Goal: Task Accomplishment & Management: Use online tool/utility

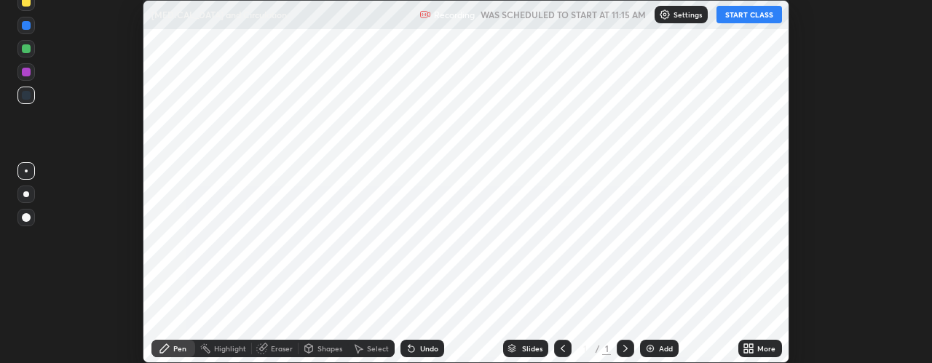
scroll to position [363, 931]
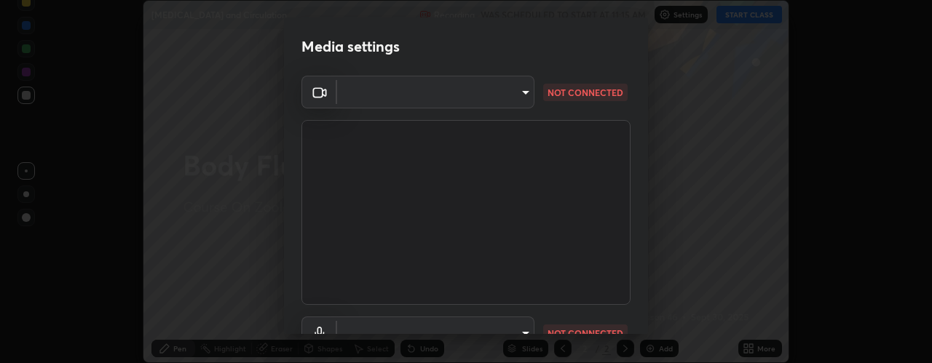
type input "515fa8dc750868be0a3e45a8a70092ebbb24a489711ff7313880db239e39e5e3"
type input "communications"
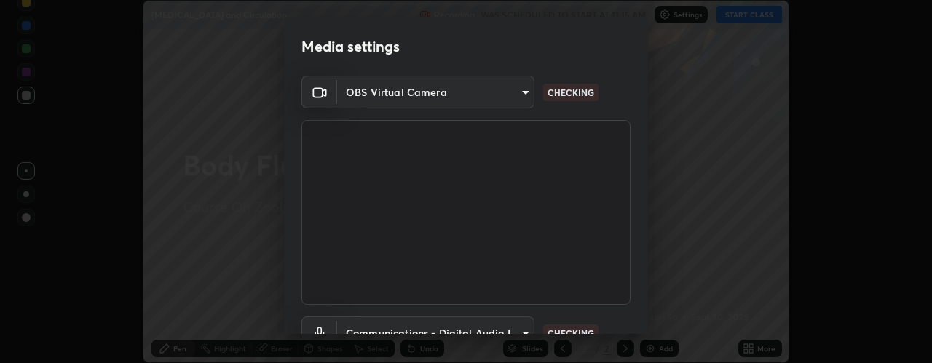
click at [518, 95] on body "Erase all Body Fluid and Circulation Recording WAS SCHEDULED TO START AT 11:15 …" at bounding box center [466, 181] width 932 height 363
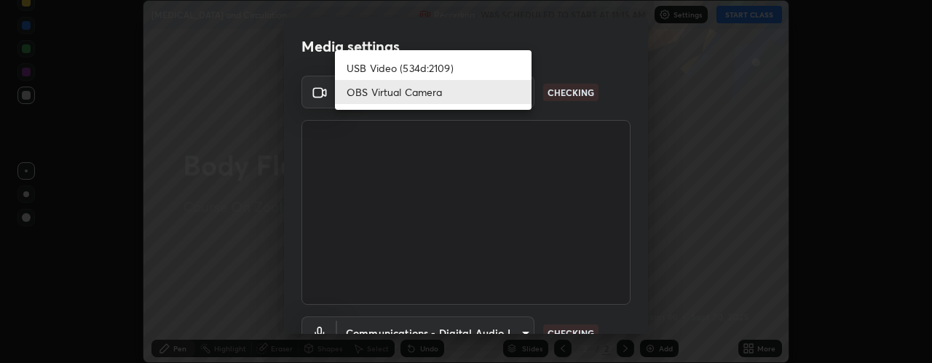
click at [459, 66] on li "USB Video (534d:2109)" at bounding box center [433, 68] width 197 height 24
type input "c0318c2169e97be91d29acf291416a88c84fbbb6e6132cf31ff648c8cca26c2a"
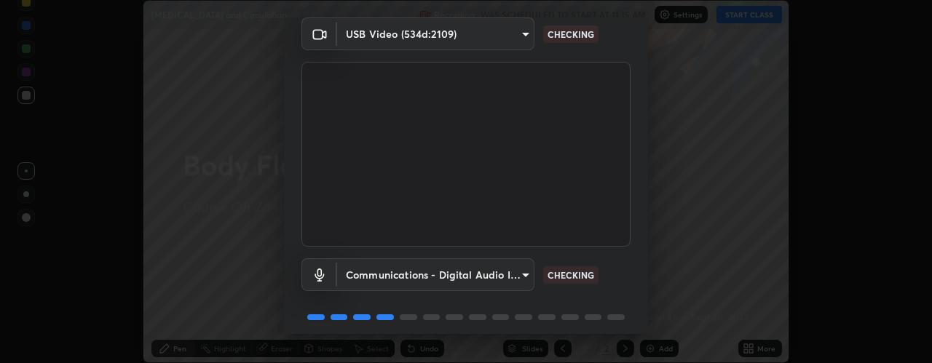
scroll to position [114, 0]
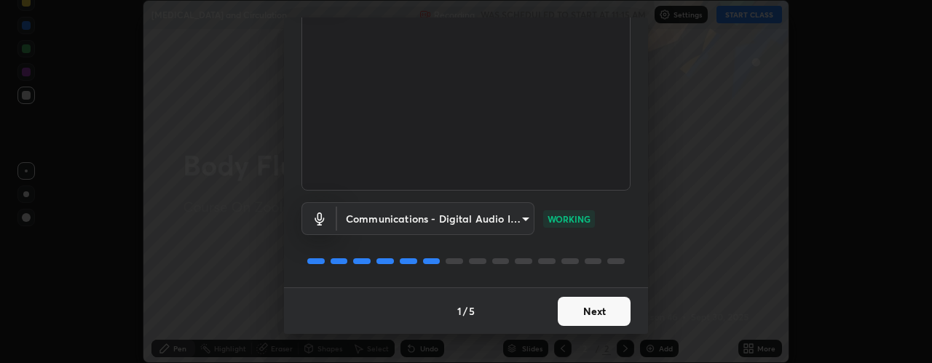
click at [606, 304] on button "Next" at bounding box center [594, 311] width 73 height 29
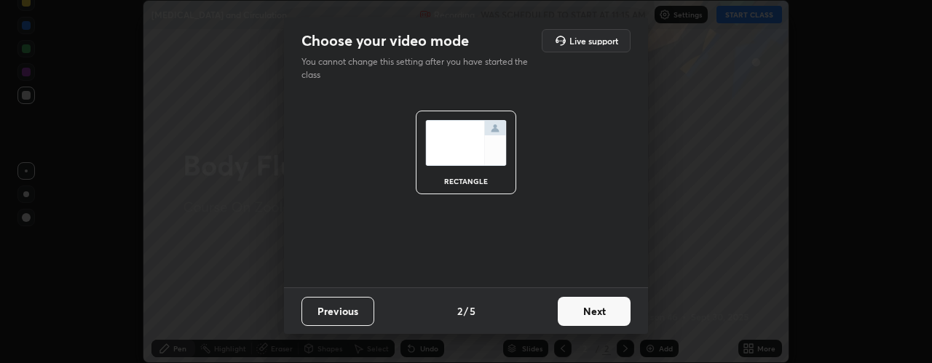
scroll to position [0, 0]
click at [611, 316] on button "Next" at bounding box center [594, 311] width 73 height 29
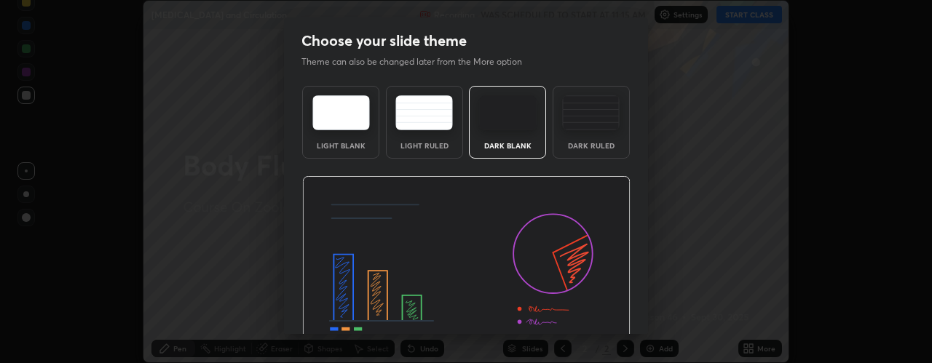
scroll to position [74, 0]
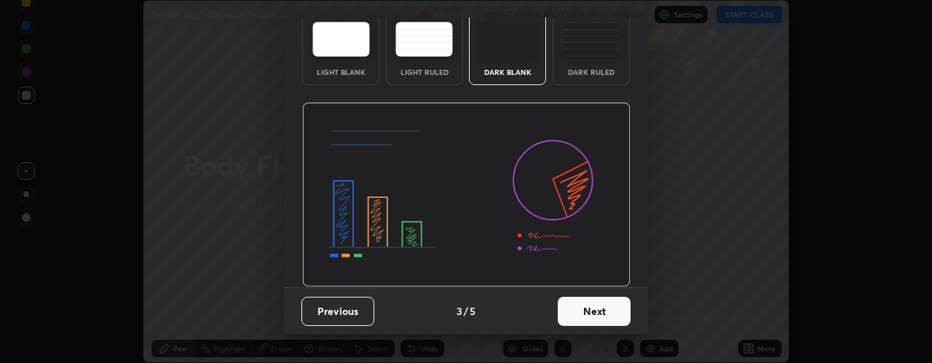
click at [603, 307] on button "Next" at bounding box center [594, 311] width 73 height 29
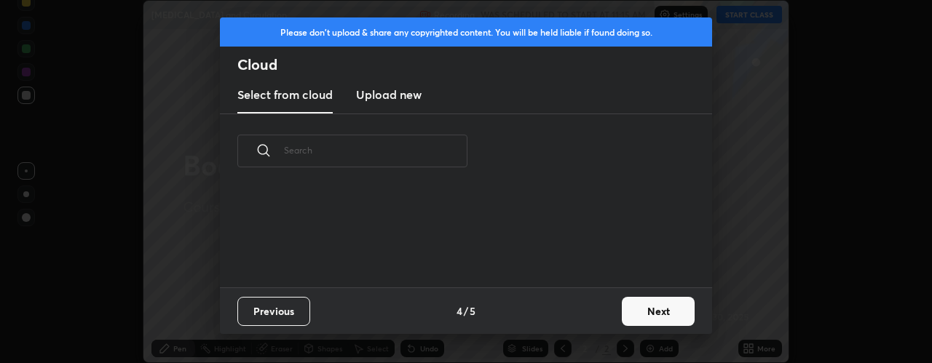
scroll to position [0, 0]
click at [636, 307] on button "Next" at bounding box center [658, 311] width 73 height 29
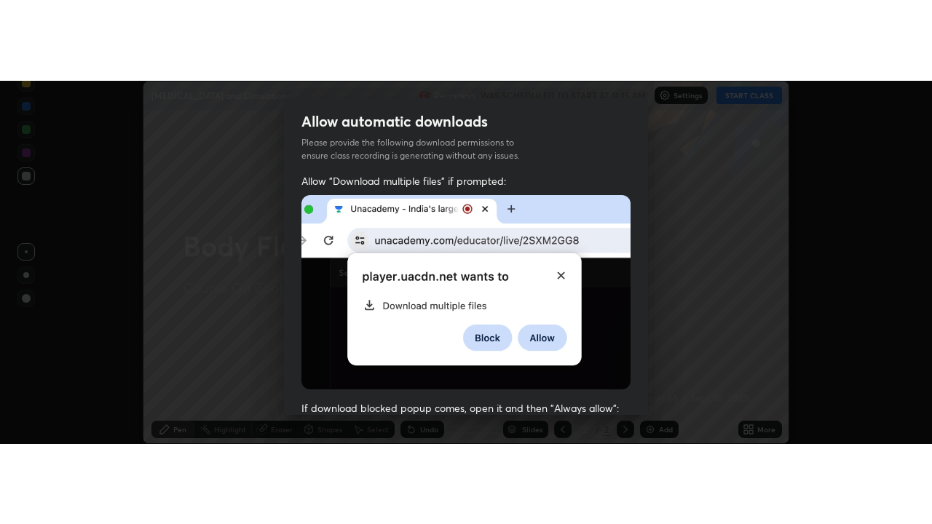
scroll to position [411, 0]
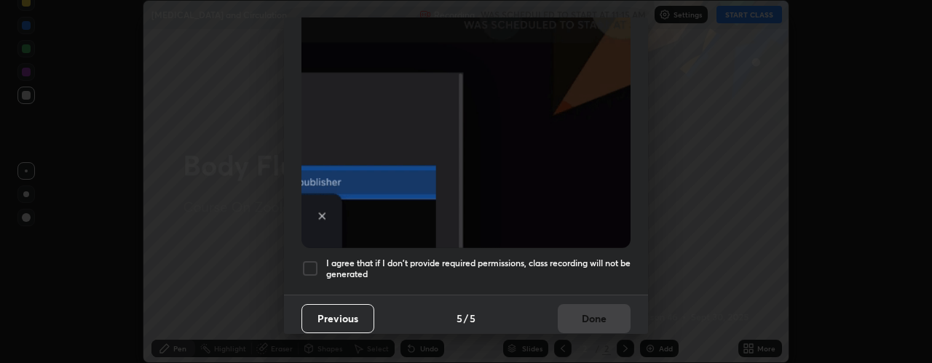
click at [313, 266] on div at bounding box center [309, 268] width 17 height 17
click at [587, 306] on button "Done" at bounding box center [594, 318] width 73 height 29
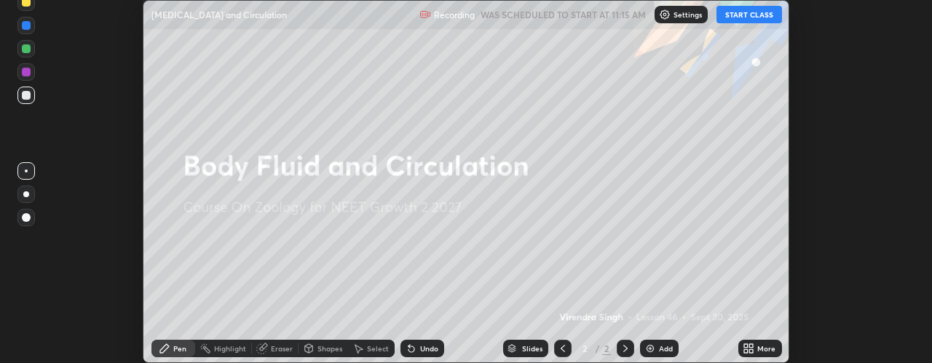
click at [757, 18] on button "START CLASS" at bounding box center [749, 14] width 66 height 17
click at [759, 349] on div "More" at bounding box center [766, 348] width 18 height 7
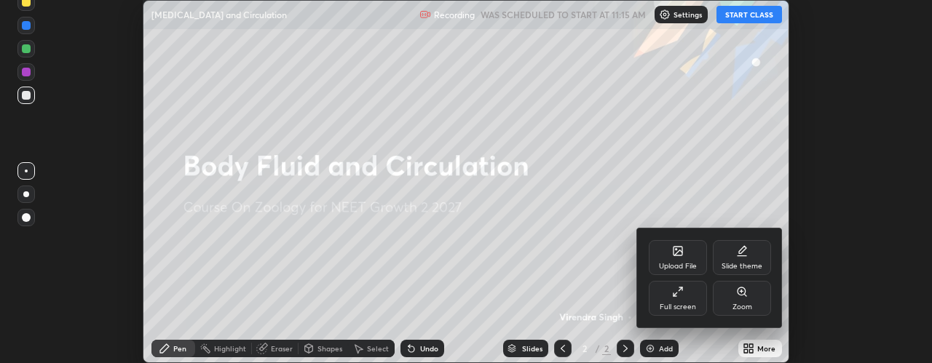
click at [687, 306] on div "Full screen" at bounding box center [678, 307] width 36 height 7
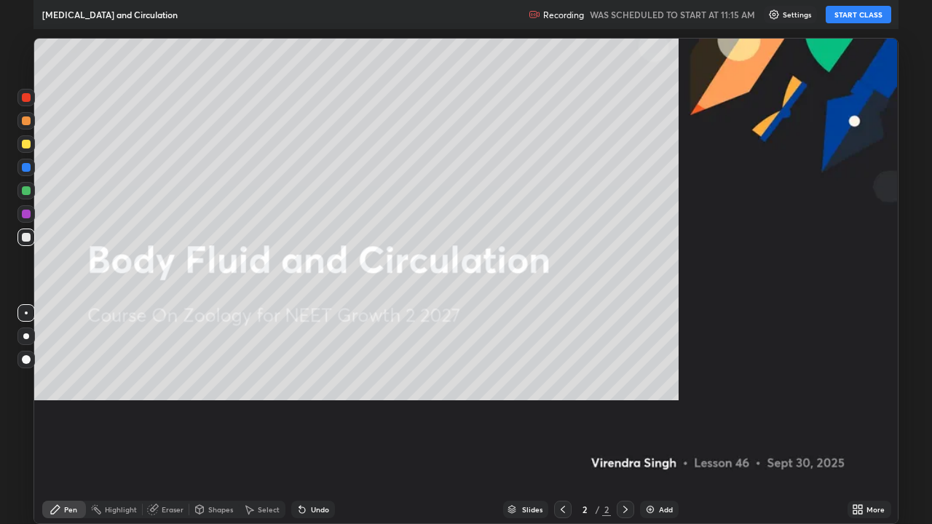
scroll to position [524, 932]
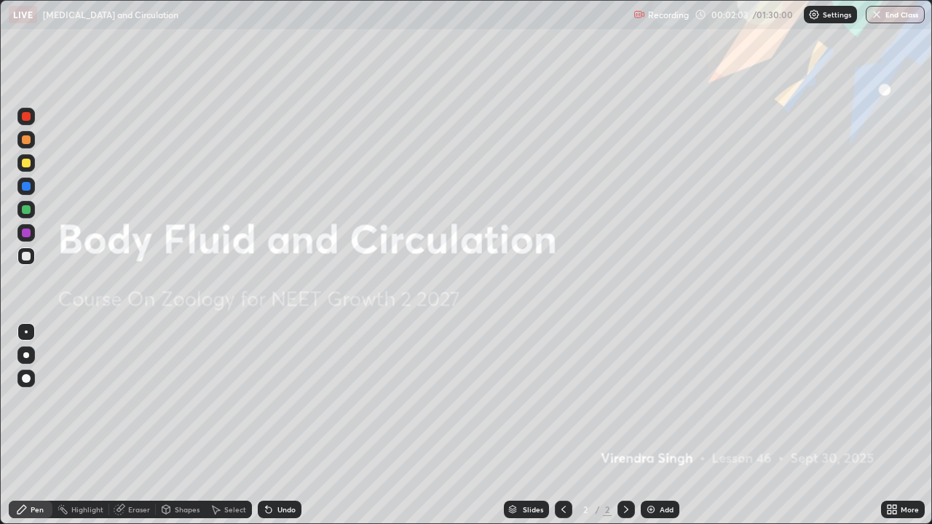
click at [662, 363] on div "Add" at bounding box center [660, 509] width 39 height 17
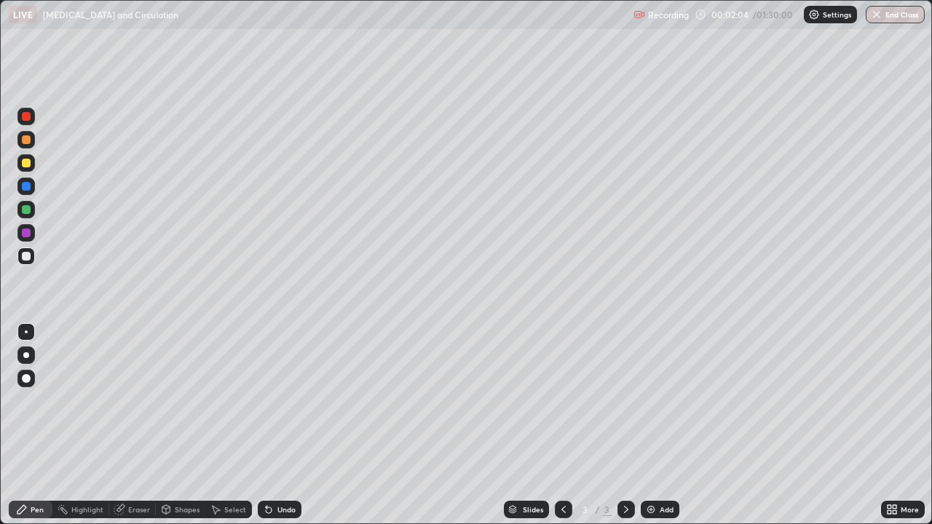
click at [26, 361] on div at bounding box center [25, 355] width 17 height 17
click at [31, 215] on div at bounding box center [25, 209] width 17 height 17
click at [25, 162] on div at bounding box center [26, 163] width 9 height 9
click at [31, 188] on div at bounding box center [25, 186] width 17 height 17
click at [652, 363] on img at bounding box center [651, 510] width 12 height 12
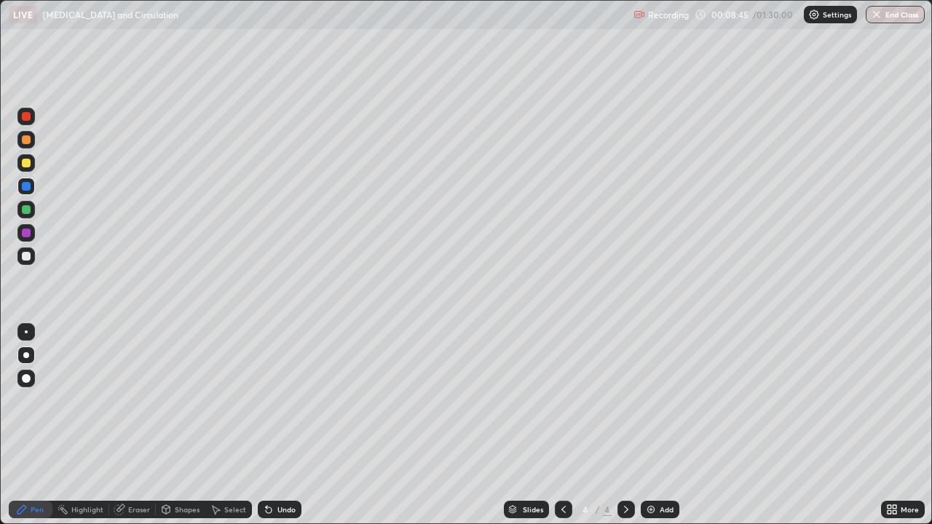
click at [562, 363] on icon at bounding box center [564, 510] width 12 height 12
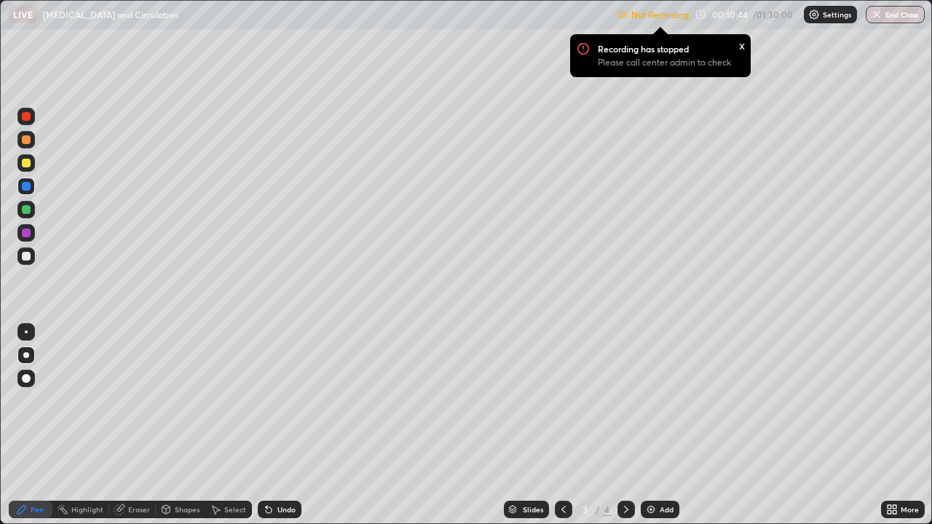
click at [811, 19] on img at bounding box center [814, 15] width 12 height 12
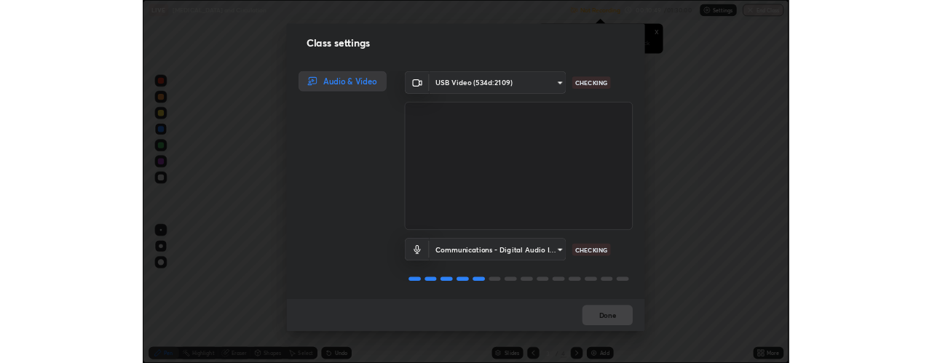
scroll to position [1, 0]
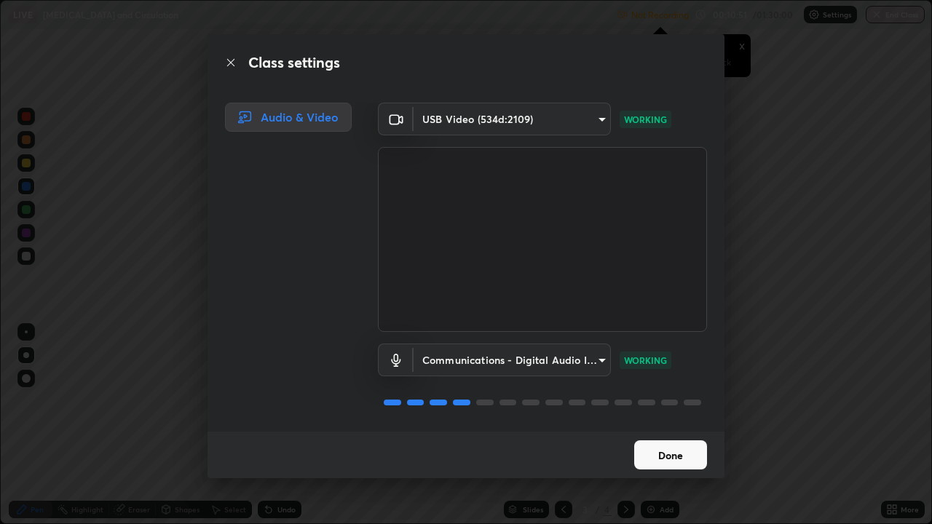
click at [667, 363] on button "Done" at bounding box center [670, 455] width 73 height 29
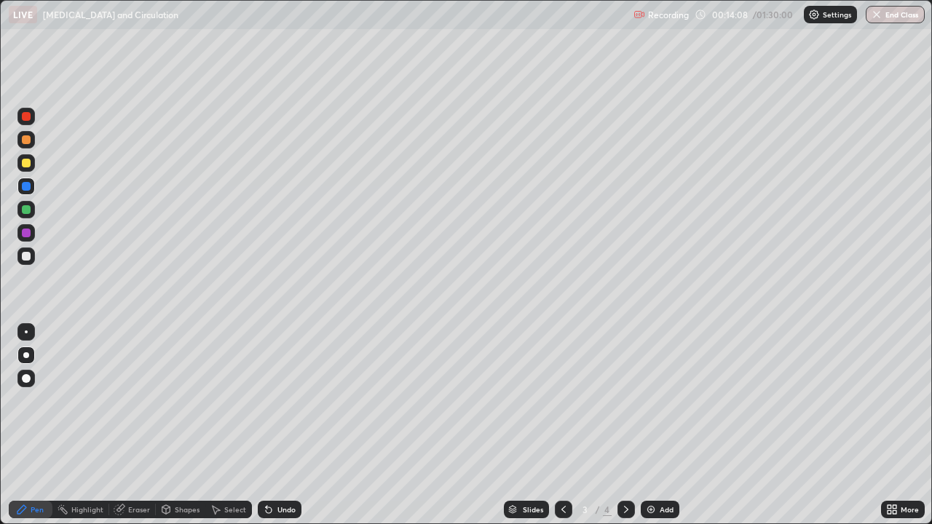
click at [33, 168] on div at bounding box center [25, 162] width 17 height 17
click at [31, 261] on div at bounding box center [25, 256] width 17 height 17
click at [286, 363] on div "Undo" at bounding box center [286, 509] width 18 height 7
click at [281, 363] on div "Undo" at bounding box center [286, 509] width 18 height 7
click at [278, 363] on div "Undo" at bounding box center [286, 509] width 18 height 7
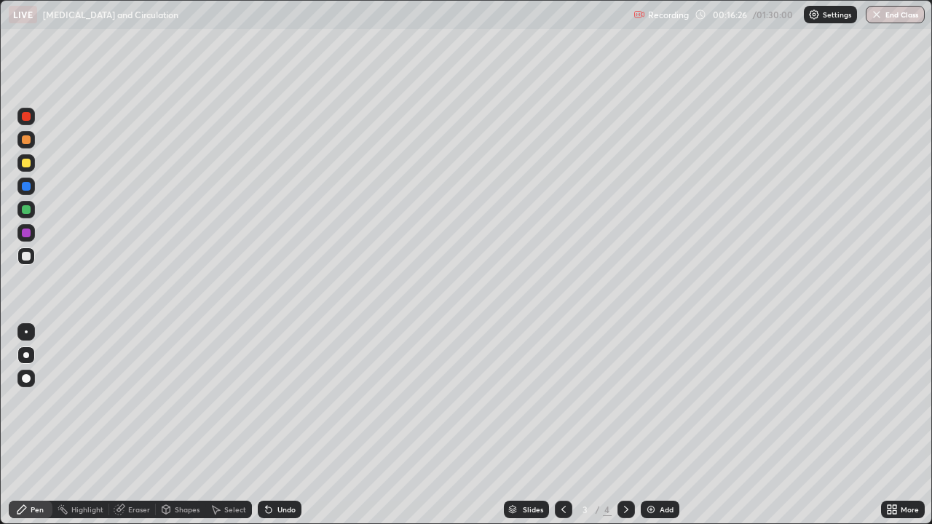
click at [28, 165] on div at bounding box center [26, 163] width 9 height 9
click at [143, 363] on div "Eraser" at bounding box center [139, 509] width 22 height 7
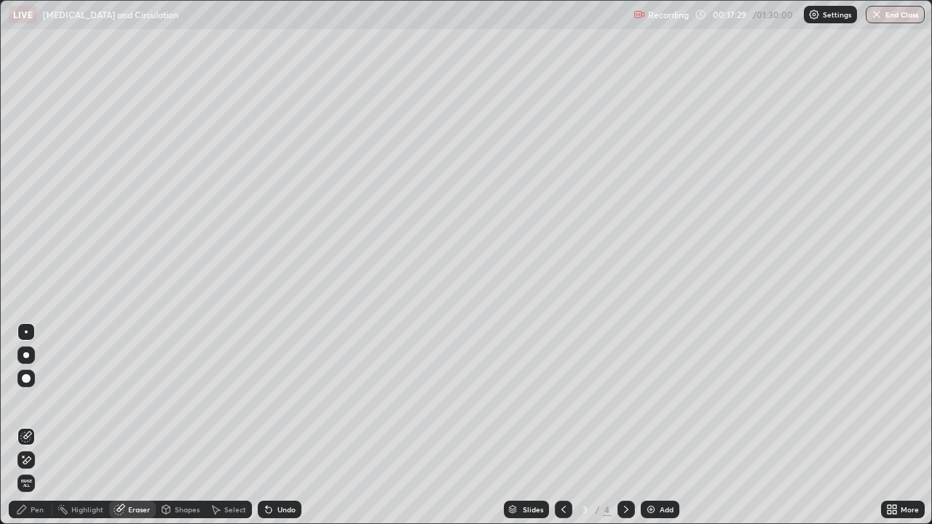
click at [44, 363] on div "Pen" at bounding box center [31, 509] width 44 height 17
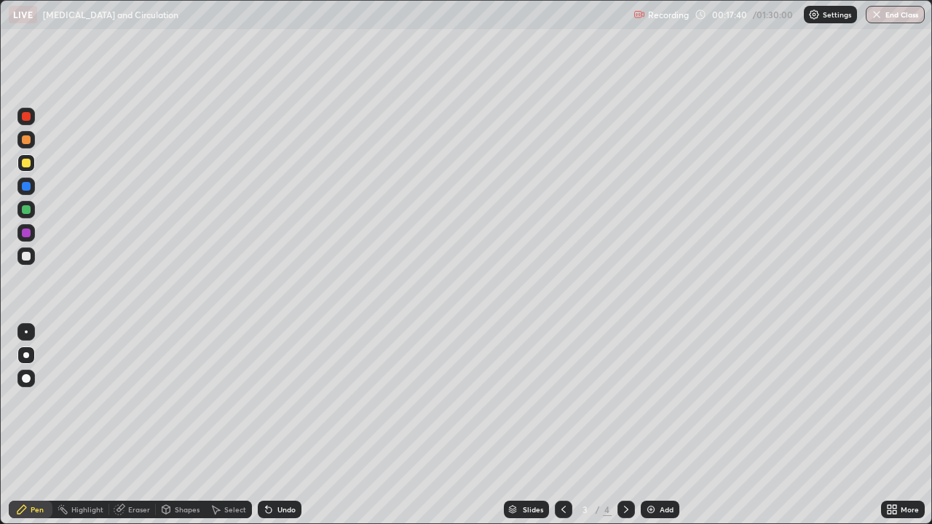
click at [277, 363] on div "Undo" at bounding box center [286, 509] width 18 height 7
click at [286, 363] on div "Undo" at bounding box center [286, 509] width 18 height 7
click at [285, 363] on div "Undo" at bounding box center [286, 509] width 18 height 7
click at [35, 188] on div at bounding box center [26, 186] width 23 height 23
click at [624, 363] on icon at bounding box center [626, 509] width 4 height 7
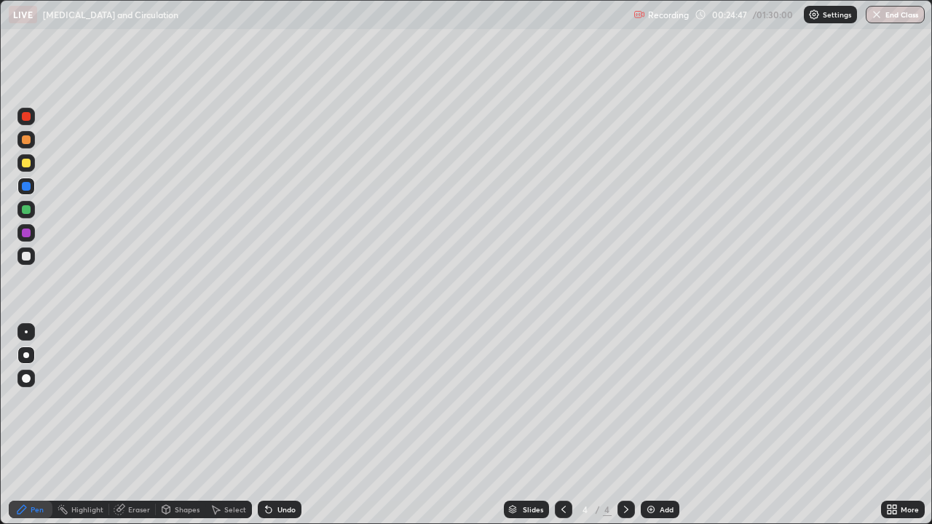
click at [32, 162] on div at bounding box center [25, 162] width 17 height 17
click at [561, 363] on icon at bounding box center [564, 510] width 12 height 12
click at [625, 363] on icon at bounding box center [626, 509] width 4 height 7
click at [29, 138] on div at bounding box center [26, 139] width 9 height 9
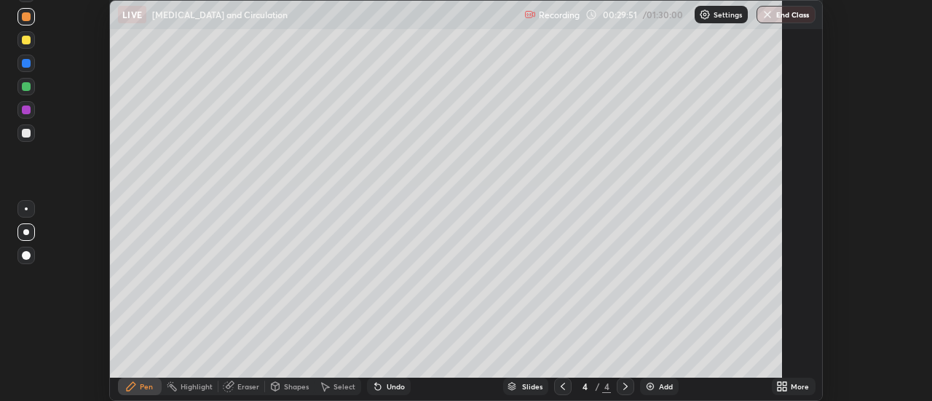
scroll to position [401, 932]
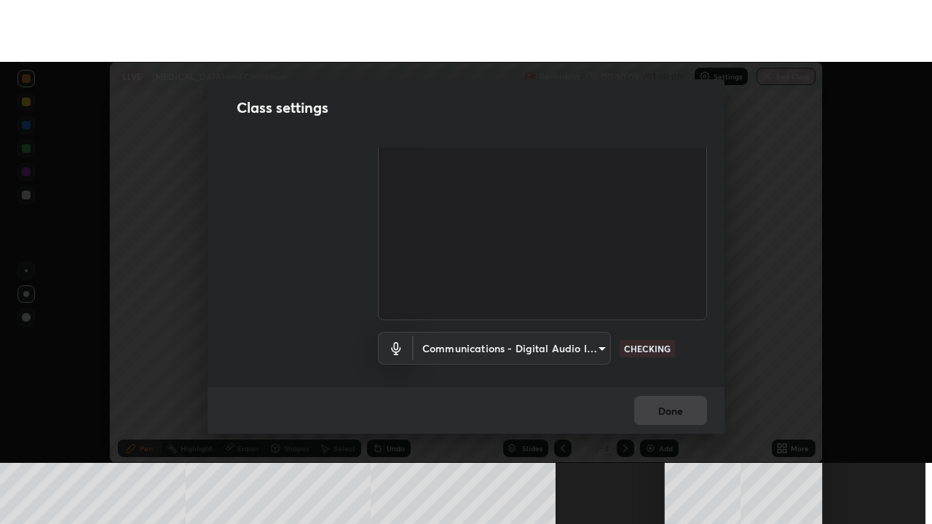
scroll to position [91, 0]
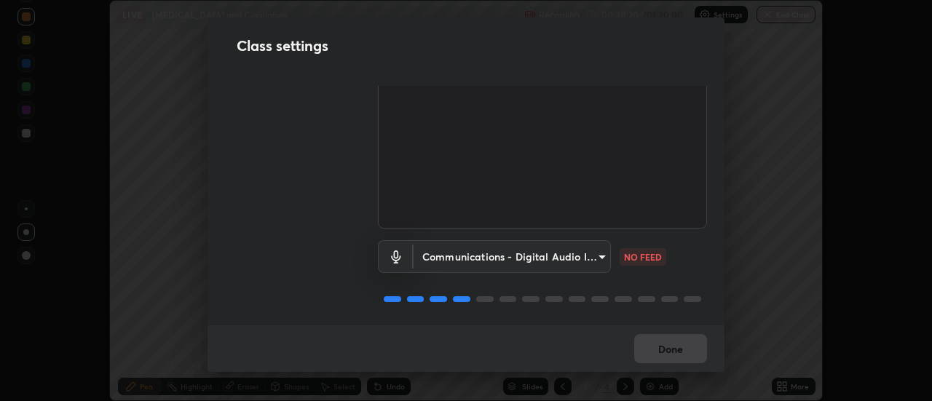
click at [601, 256] on body "Erase all LIVE [MEDICAL_DATA] and Circulation Recording 00:30:20 / 01:30:00 Set…" at bounding box center [466, 200] width 932 height 401
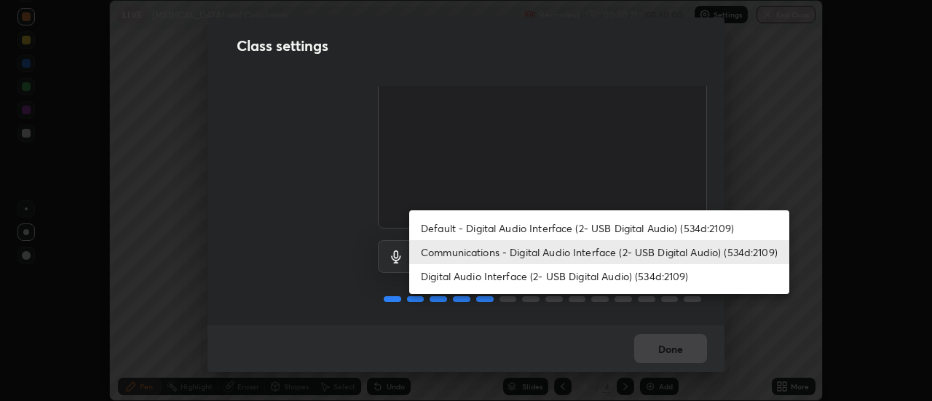
click at [544, 226] on li "Default - Digital Audio Interface (2- USB Digital Audio) (534d:2109)" at bounding box center [599, 228] width 380 height 24
type input "default"
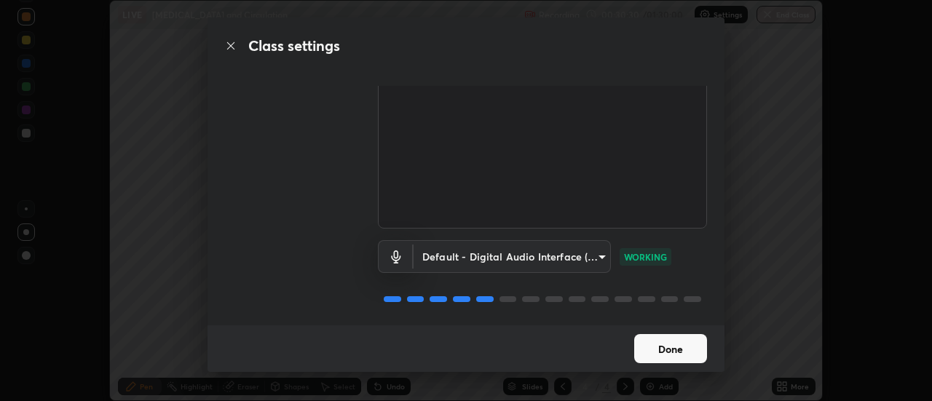
click at [684, 349] on button "Done" at bounding box center [670, 348] width 73 height 29
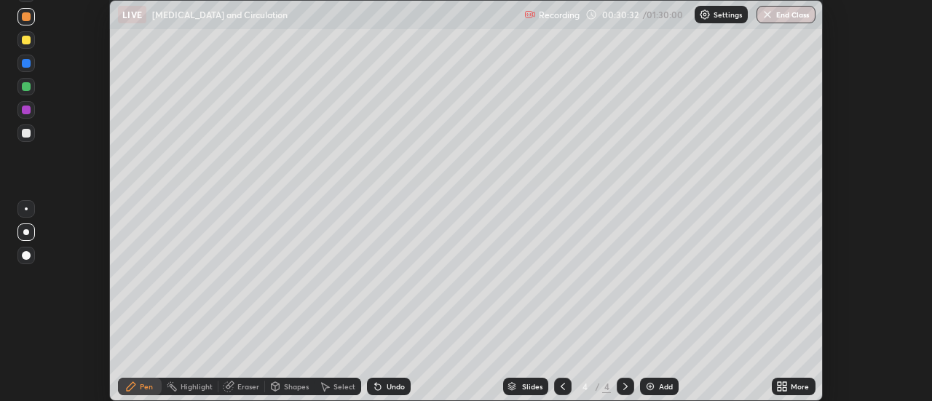
click at [809, 384] on div "More" at bounding box center [794, 386] width 44 height 17
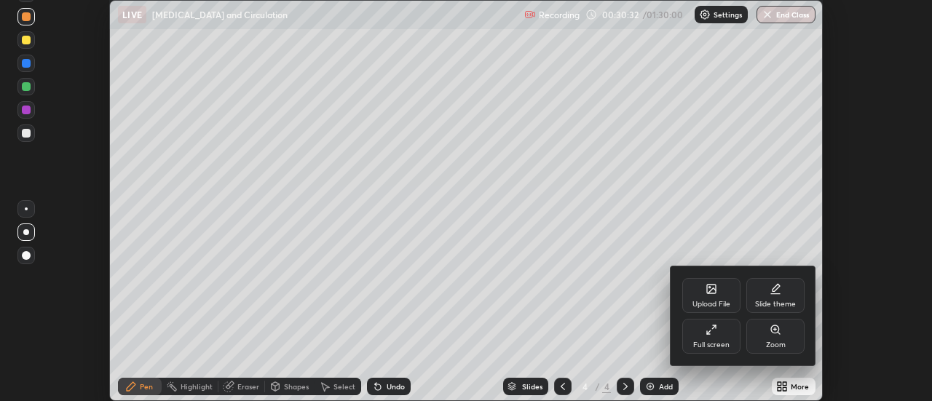
click at [717, 338] on div "Full screen" at bounding box center [711, 336] width 58 height 35
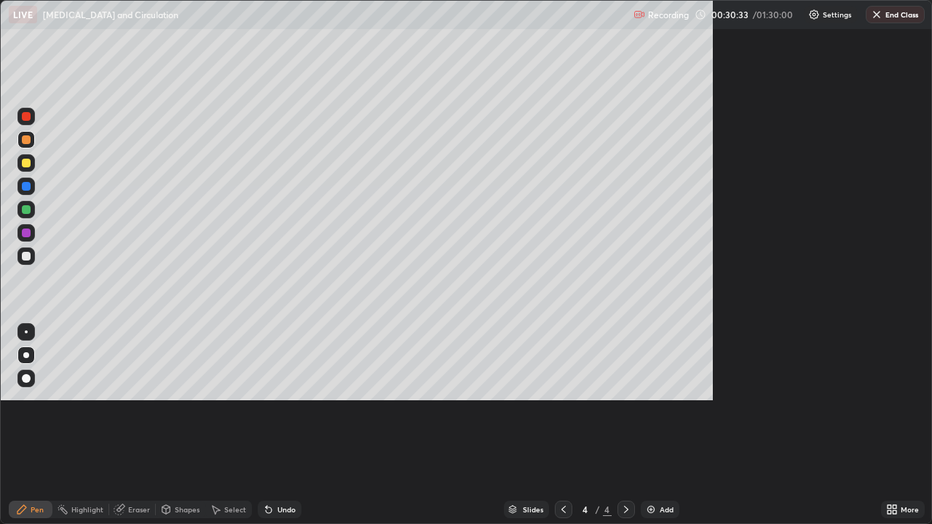
scroll to position [524, 932]
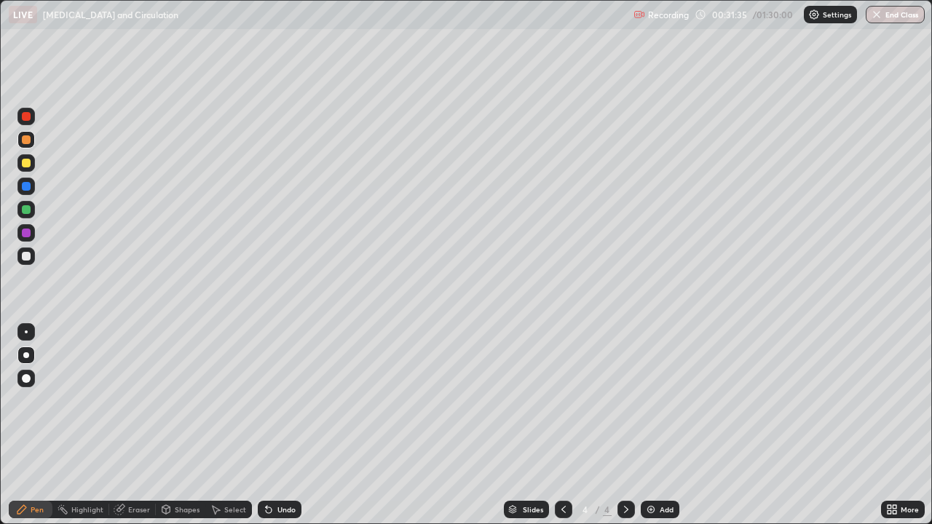
click at [645, 400] on img at bounding box center [651, 510] width 12 height 12
click at [566, 400] on icon at bounding box center [564, 510] width 12 height 12
click at [624, 400] on icon at bounding box center [626, 510] width 12 height 12
click at [30, 253] on div at bounding box center [25, 256] width 17 height 17
click at [27, 143] on div at bounding box center [26, 139] width 9 height 9
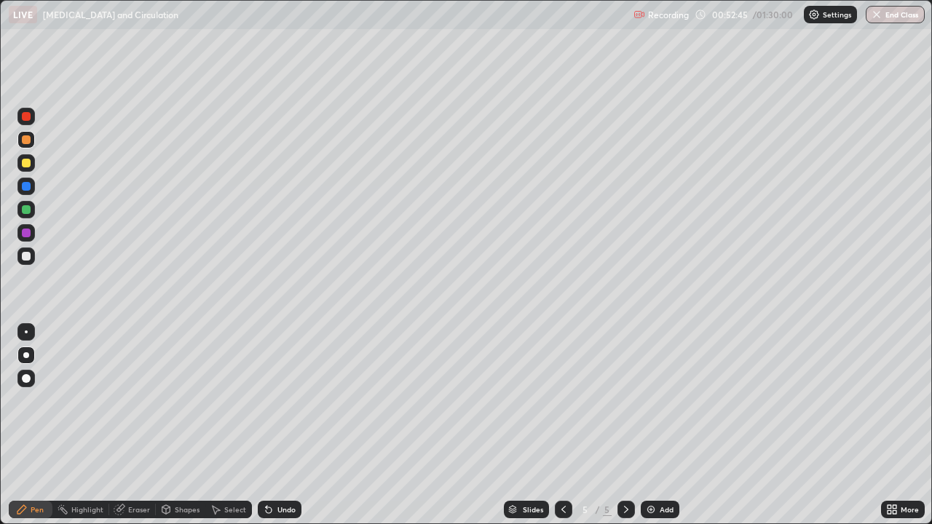
click at [28, 165] on div at bounding box center [26, 163] width 9 height 9
click at [34, 215] on div at bounding box center [25, 209] width 17 height 23
click at [28, 259] on div at bounding box center [26, 256] width 9 height 9
click at [32, 213] on div at bounding box center [25, 209] width 17 height 17
click at [25, 168] on div at bounding box center [25, 162] width 17 height 17
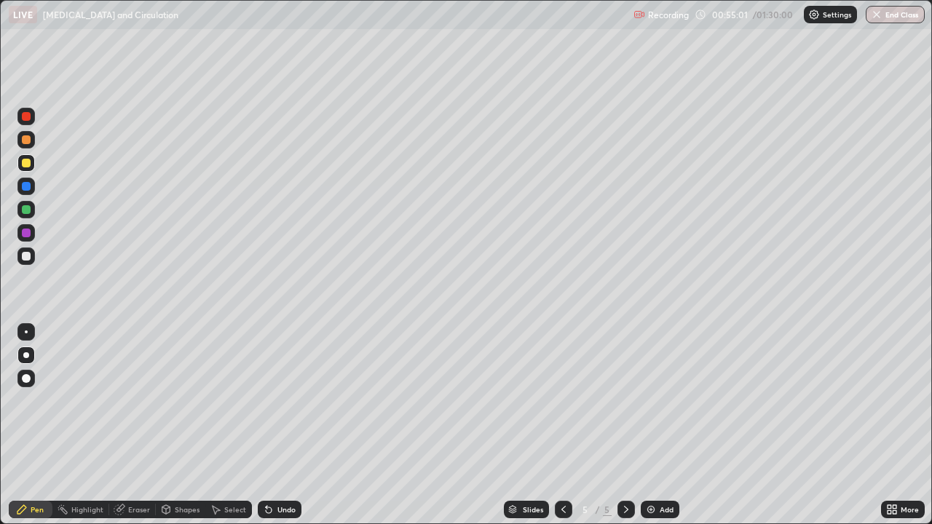
click at [275, 400] on div "Undo" at bounding box center [280, 509] width 44 height 17
click at [273, 400] on div "Undo" at bounding box center [280, 509] width 44 height 17
click at [275, 400] on div "Undo" at bounding box center [280, 509] width 44 height 17
click at [277, 400] on div "Undo" at bounding box center [286, 509] width 18 height 7
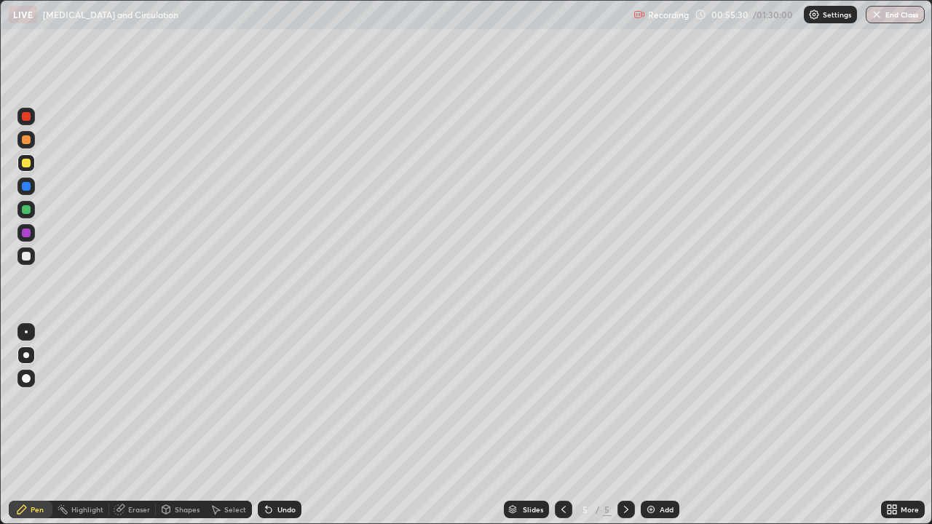
click at [31, 253] on div at bounding box center [25, 256] width 17 height 17
click at [277, 400] on div "Undo" at bounding box center [286, 509] width 18 height 7
click at [649, 400] on div "Slides 5 / 5 Add" at bounding box center [591, 509] width 580 height 29
click at [662, 400] on div "Add" at bounding box center [660, 509] width 39 height 17
click at [563, 400] on icon at bounding box center [564, 510] width 12 height 12
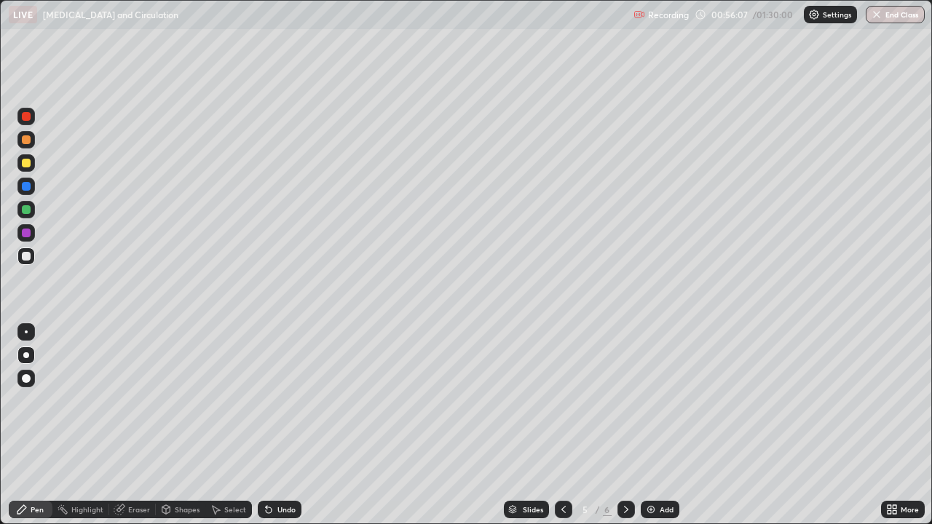
click at [26, 187] on div at bounding box center [26, 186] width 9 height 9
click at [31, 213] on div at bounding box center [25, 209] width 17 height 17
click at [20, 260] on div at bounding box center [25, 256] width 17 height 17
click at [31, 233] on div at bounding box center [25, 232] width 17 height 17
click at [626, 400] on icon at bounding box center [626, 510] width 12 height 12
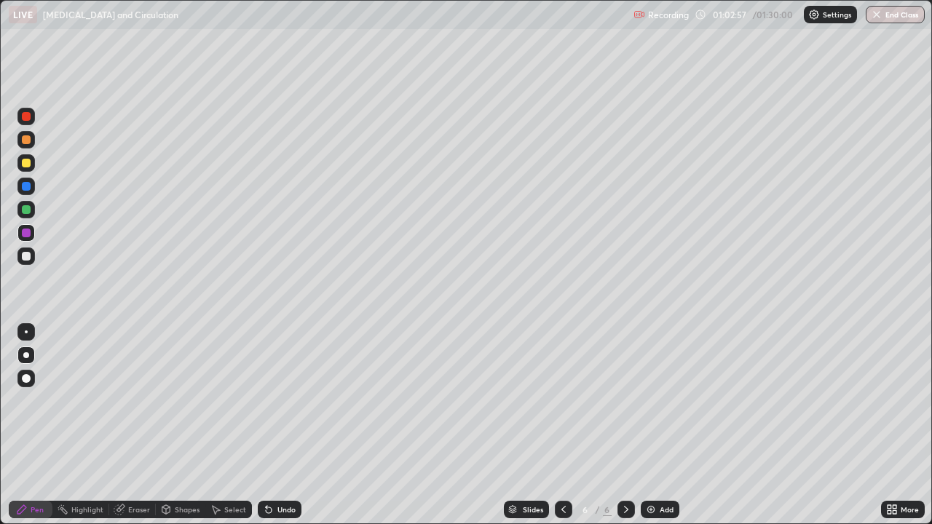
click at [30, 142] on div at bounding box center [26, 139] width 9 height 9
click at [28, 257] on div at bounding box center [26, 256] width 9 height 9
click at [26, 332] on div at bounding box center [26, 332] width 3 height 3
click at [27, 233] on div at bounding box center [26, 233] width 9 height 9
click at [22, 142] on div at bounding box center [26, 139] width 9 height 9
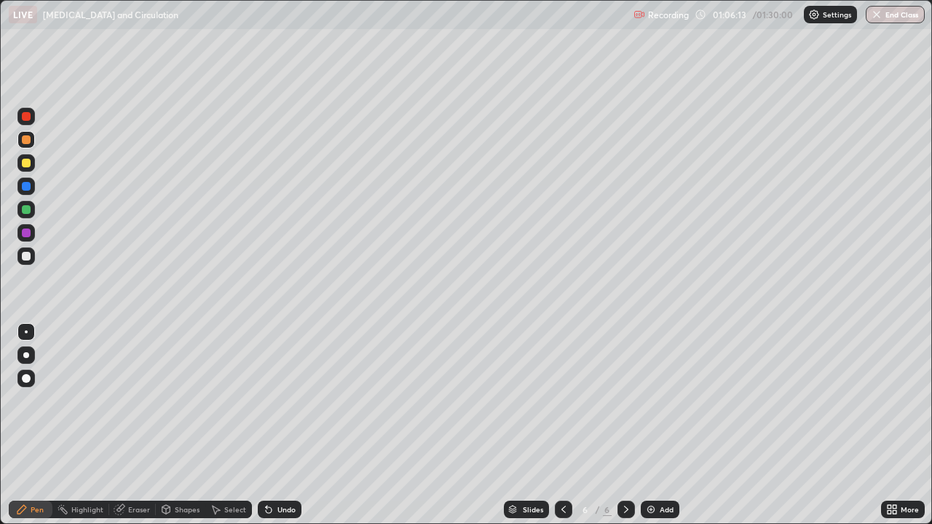
click at [631, 400] on div at bounding box center [625, 509] width 17 height 17
click at [664, 400] on div "Slides 6 / 6 Add" at bounding box center [591, 509] width 580 height 29
click at [656, 400] on div "Add" at bounding box center [660, 509] width 39 height 17
click at [33, 360] on div at bounding box center [25, 355] width 17 height 17
click at [29, 164] on div at bounding box center [26, 163] width 9 height 9
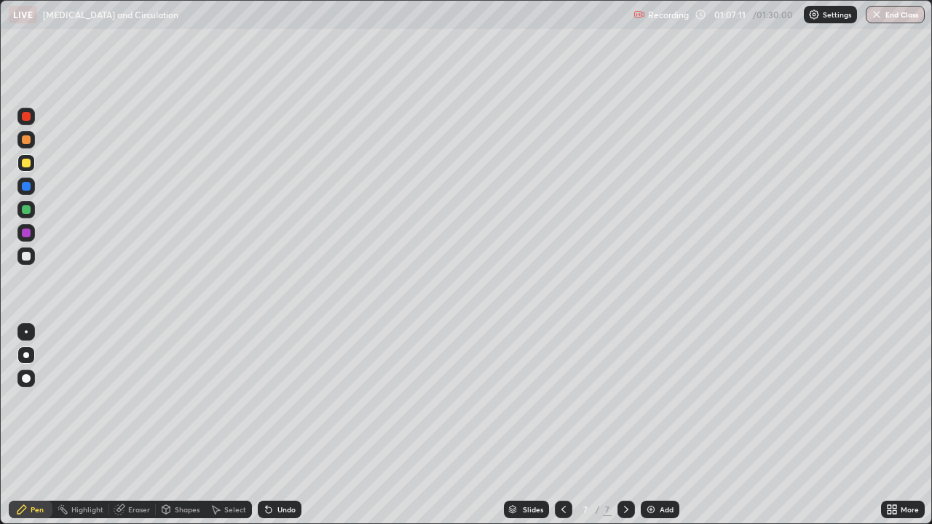
click at [31, 141] on div at bounding box center [25, 139] width 17 height 17
click at [28, 166] on div at bounding box center [26, 163] width 9 height 9
click at [25, 139] on div at bounding box center [26, 139] width 9 height 9
click at [28, 164] on div at bounding box center [26, 163] width 9 height 9
click at [25, 140] on div at bounding box center [26, 139] width 9 height 9
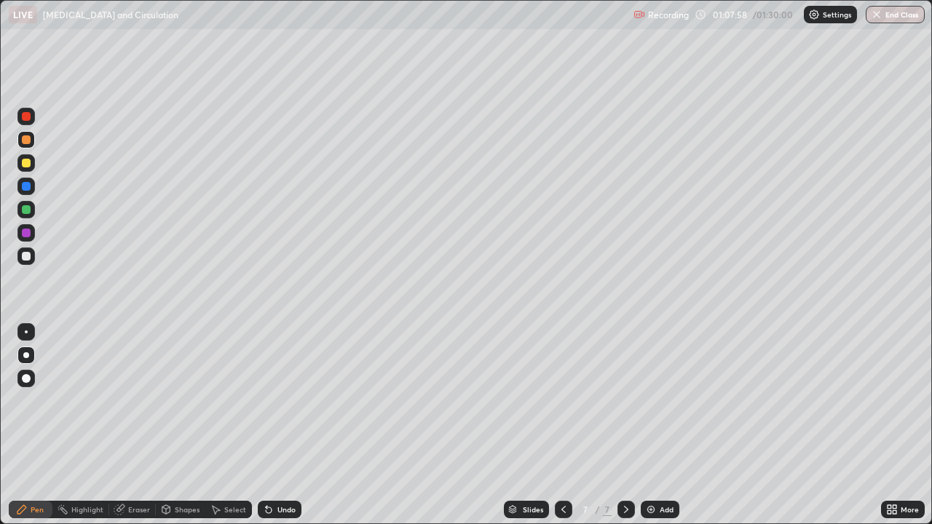
click at [32, 143] on div at bounding box center [25, 139] width 17 height 17
click at [26, 164] on div at bounding box center [26, 163] width 9 height 9
click at [28, 141] on div at bounding box center [26, 139] width 9 height 9
click at [28, 167] on div at bounding box center [26, 163] width 9 height 9
click at [25, 117] on div at bounding box center [26, 116] width 9 height 9
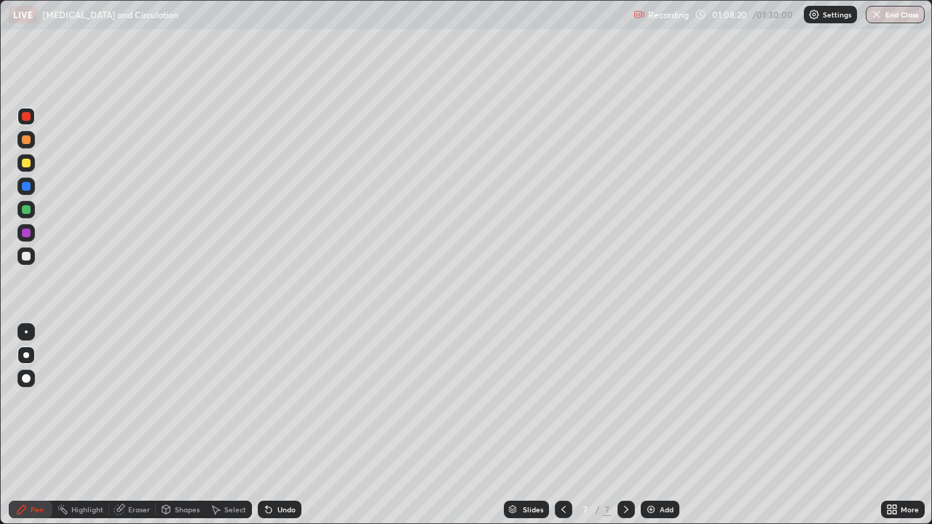
click at [21, 133] on div at bounding box center [25, 139] width 17 height 17
click at [34, 210] on div at bounding box center [25, 209] width 17 height 17
click at [653, 400] on div "Slides 7 / 7 Add" at bounding box center [591, 509] width 580 height 29
click at [649, 400] on img at bounding box center [651, 510] width 12 height 12
click at [559, 400] on icon at bounding box center [564, 510] width 12 height 12
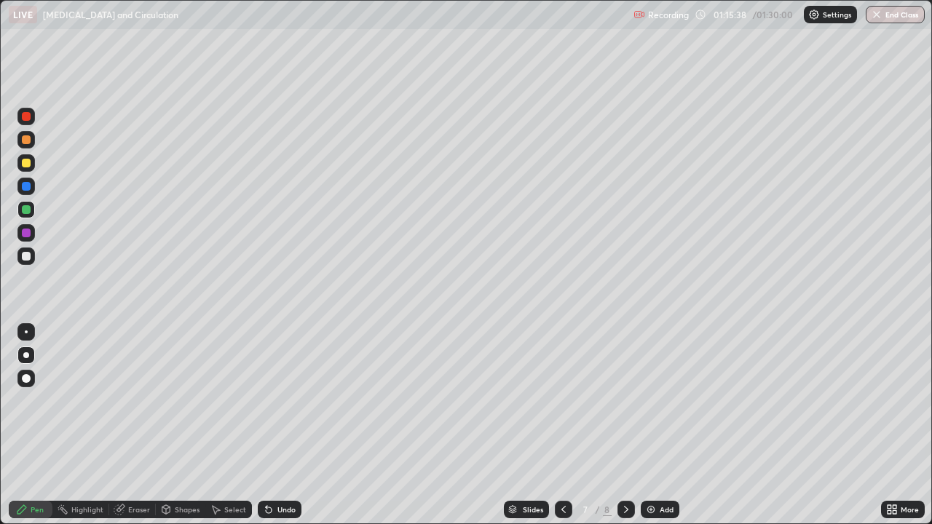
click at [625, 400] on icon at bounding box center [626, 510] width 12 height 12
click at [144, 400] on div "Eraser" at bounding box center [139, 509] width 22 height 7
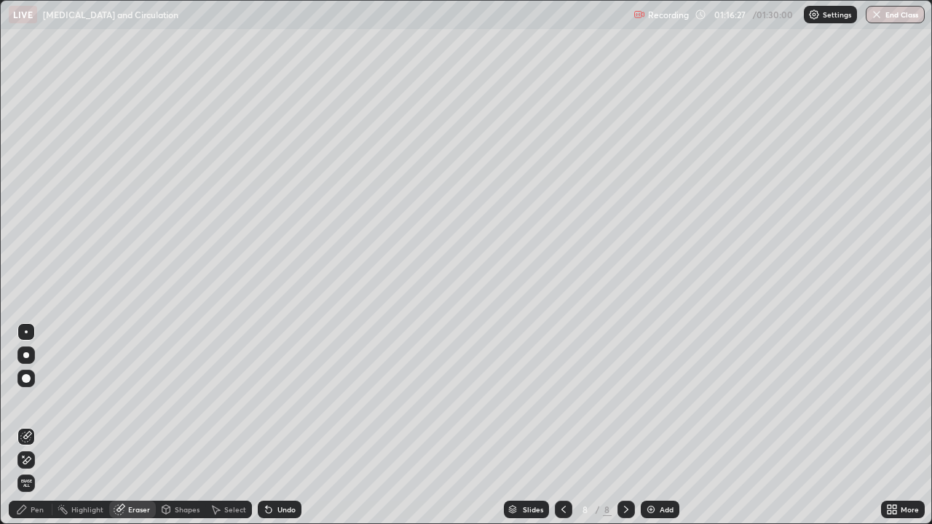
click at [40, 400] on div "Pen" at bounding box center [37, 509] width 13 height 7
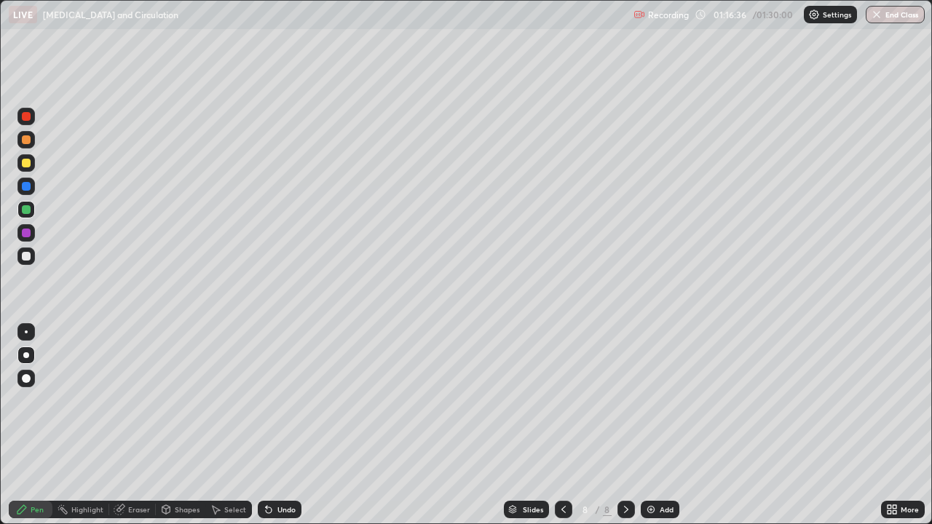
click at [23, 165] on div at bounding box center [26, 163] width 9 height 9
click at [283, 400] on div "Undo" at bounding box center [286, 509] width 18 height 7
click at [24, 162] on div at bounding box center [26, 163] width 9 height 9
click at [277, 400] on div "Undo" at bounding box center [280, 509] width 44 height 17
click at [27, 213] on div at bounding box center [26, 209] width 9 height 9
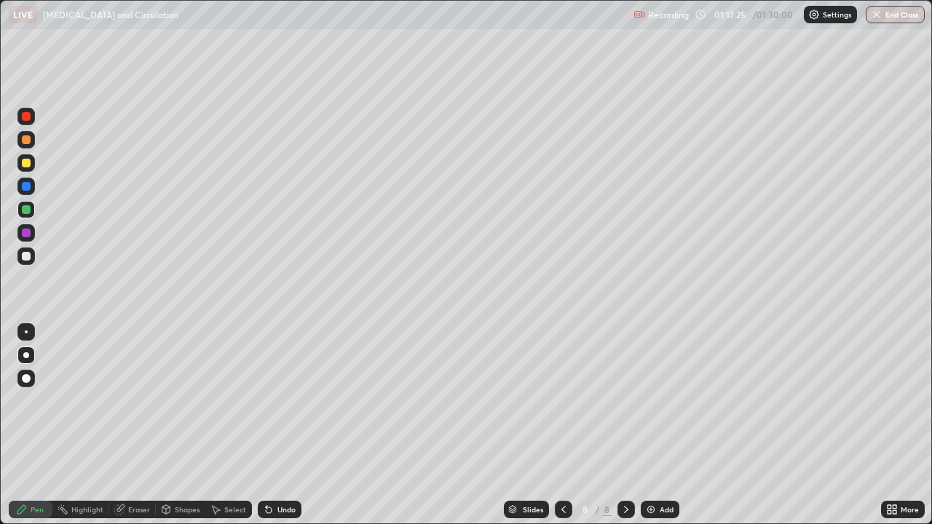
click at [28, 118] on div at bounding box center [26, 116] width 9 height 9
click at [24, 159] on div at bounding box center [26, 163] width 9 height 9
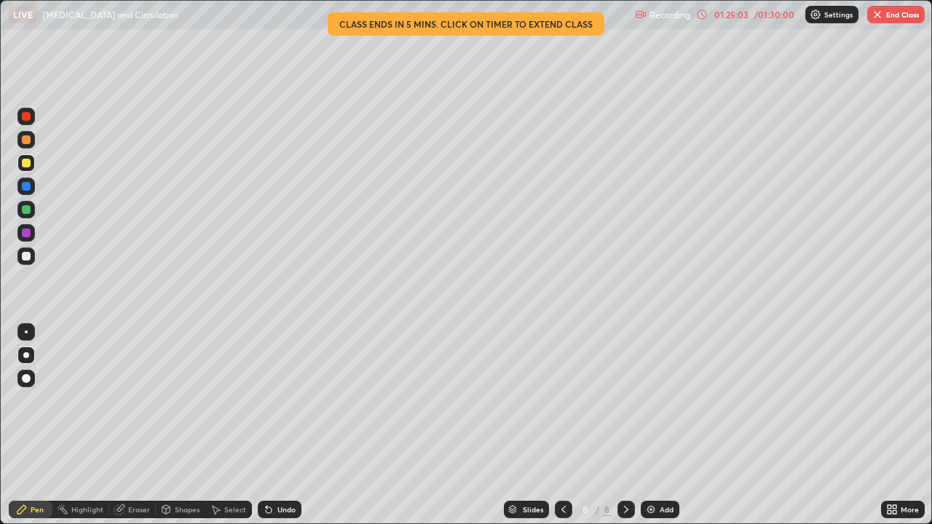
click at [28, 138] on div at bounding box center [26, 139] width 9 height 9
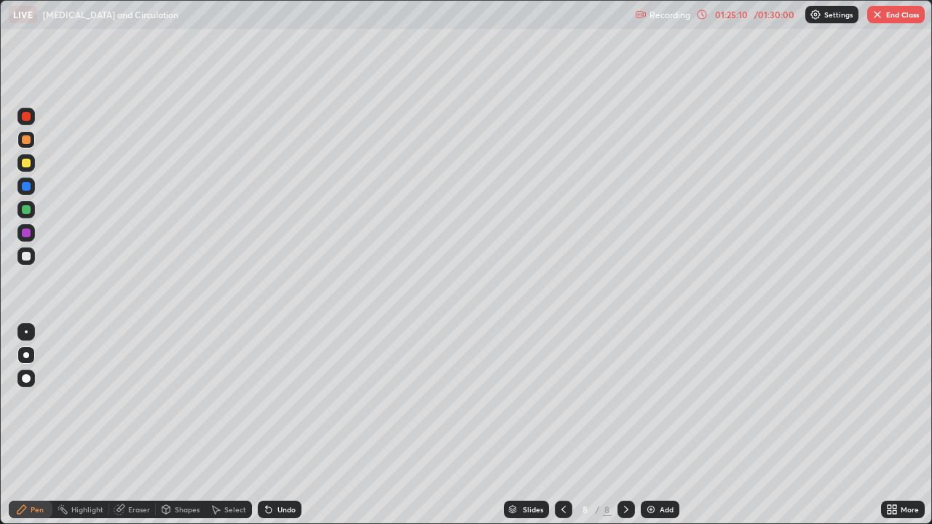
click at [149, 400] on div "Eraser" at bounding box center [132, 509] width 47 height 17
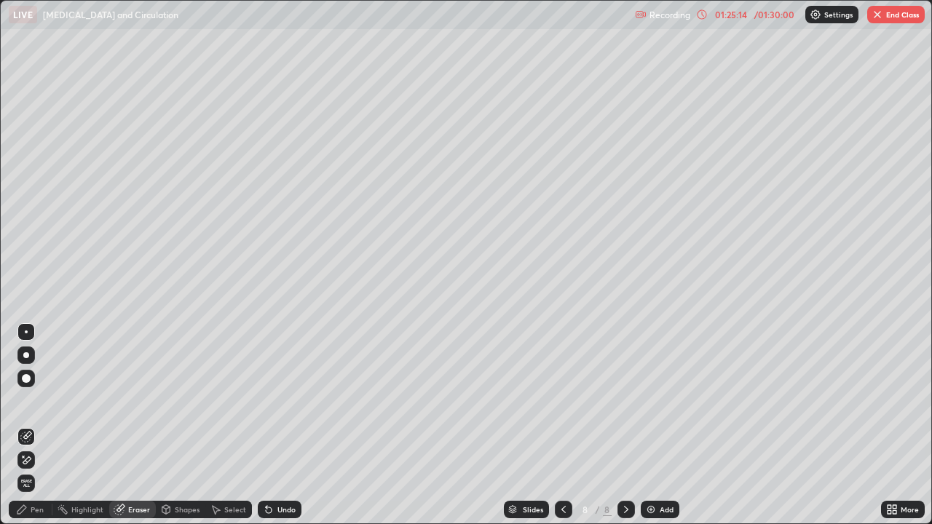
click at [37, 400] on div "Pen" at bounding box center [37, 509] width 13 height 7
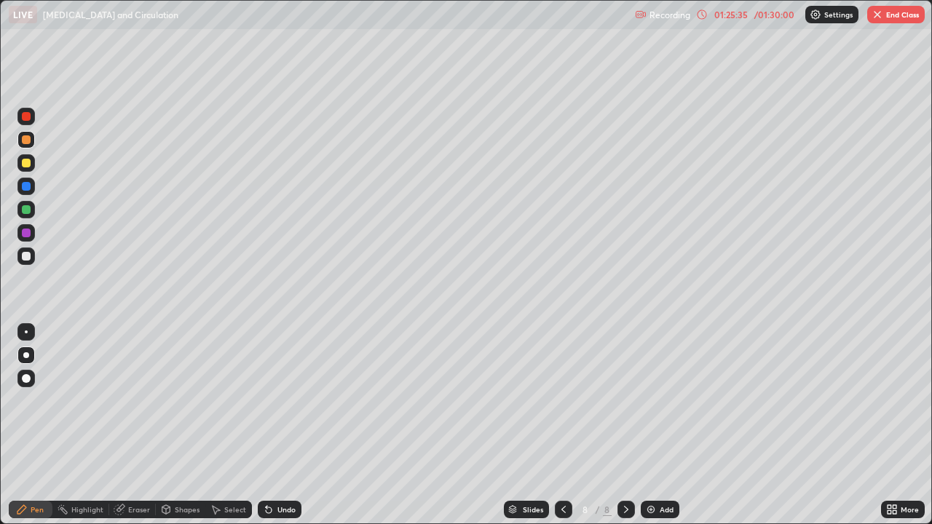
click at [24, 186] on div at bounding box center [26, 186] width 9 height 9
click at [18, 138] on div at bounding box center [25, 139] width 17 height 17
click at [26, 120] on div at bounding box center [26, 116] width 9 height 9
click at [26, 257] on div at bounding box center [26, 256] width 9 height 9
click at [28, 188] on div at bounding box center [26, 186] width 9 height 9
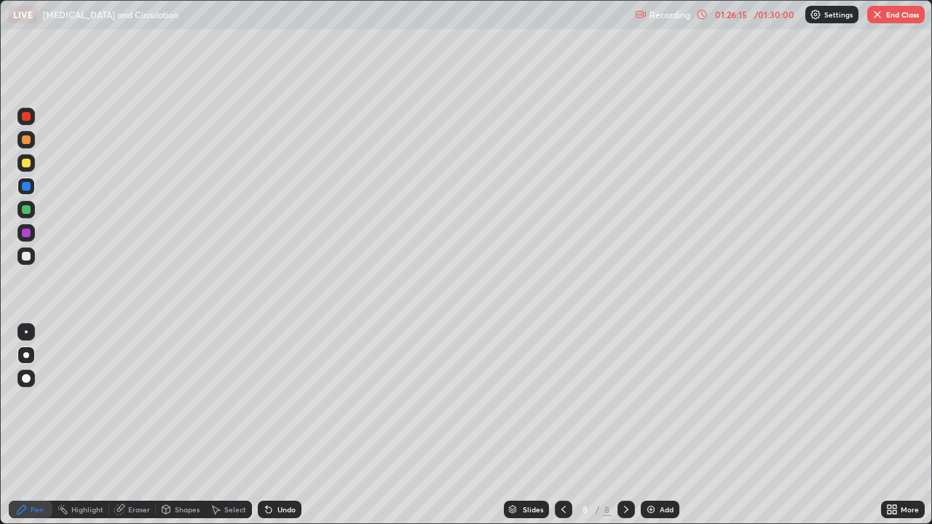
click at [23, 165] on div at bounding box center [26, 163] width 9 height 9
click at [29, 114] on div at bounding box center [26, 116] width 9 height 9
click at [890, 16] on button "End Class" at bounding box center [896, 14] width 58 height 17
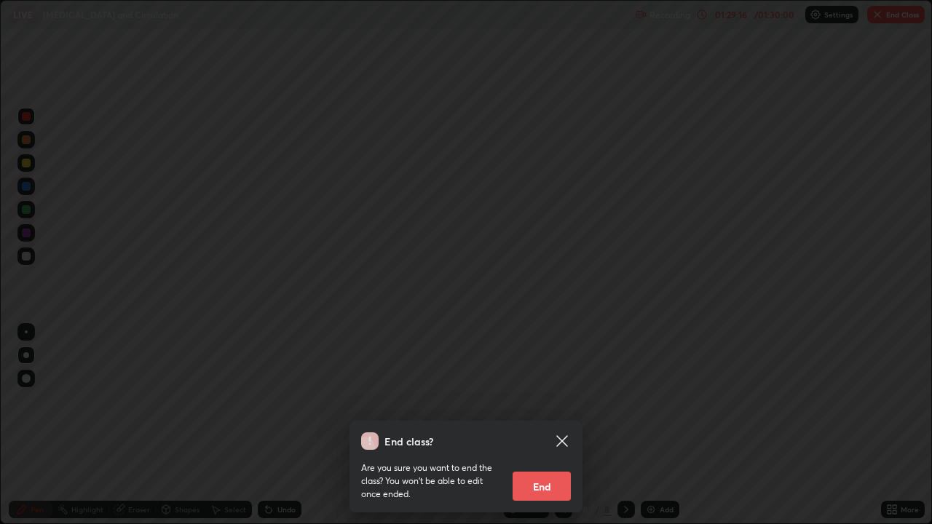
click at [535, 400] on button "End" at bounding box center [542, 486] width 58 height 29
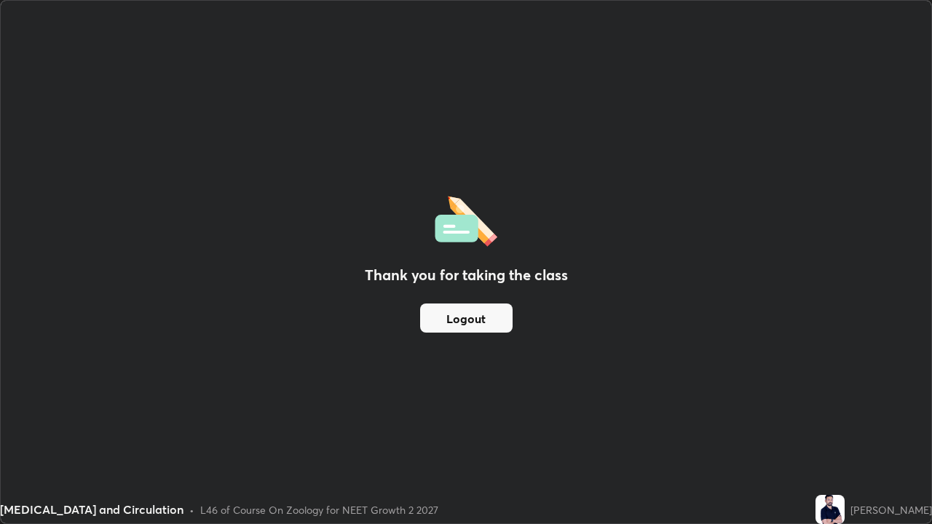
click at [499, 322] on button "Logout" at bounding box center [466, 318] width 92 height 29
